Goal: Submit feedback/report problem

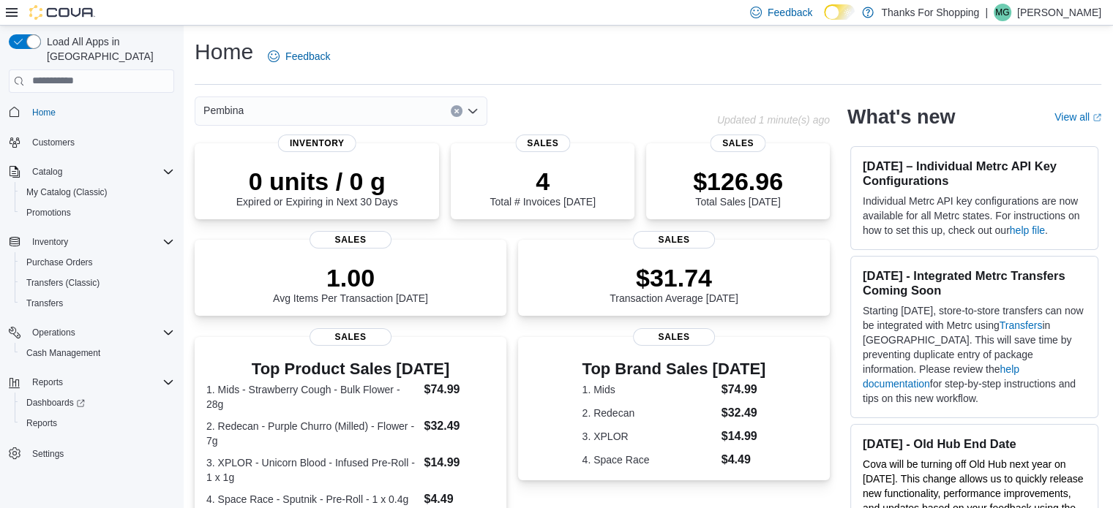
click at [1075, 12] on p "Mac Gillis" at bounding box center [1059, 13] width 84 height 18
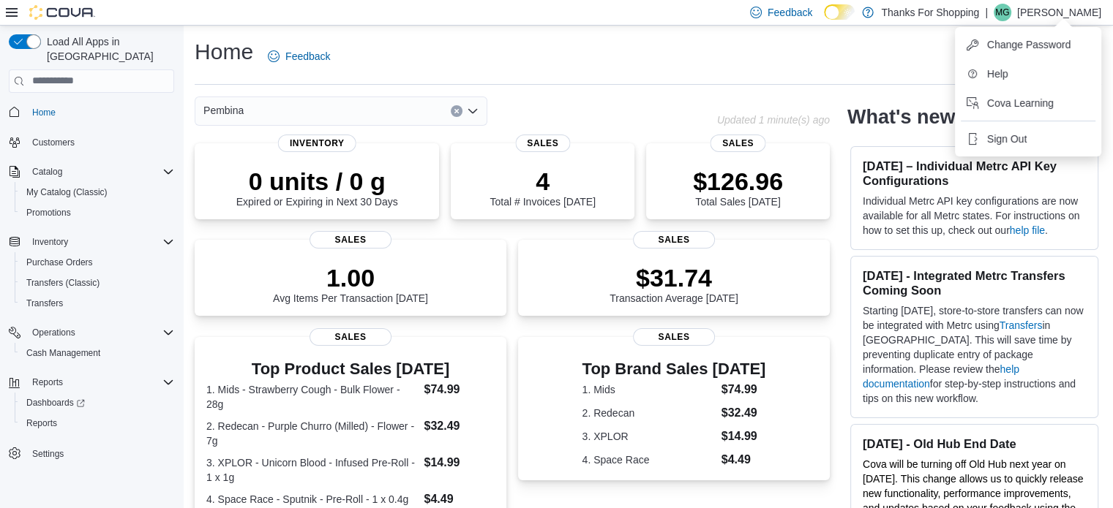
click at [607, 40] on div "Home Feedback" at bounding box center [648, 56] width 906 height 38
